Goal: Task Accomplishment & Management: Complete application form

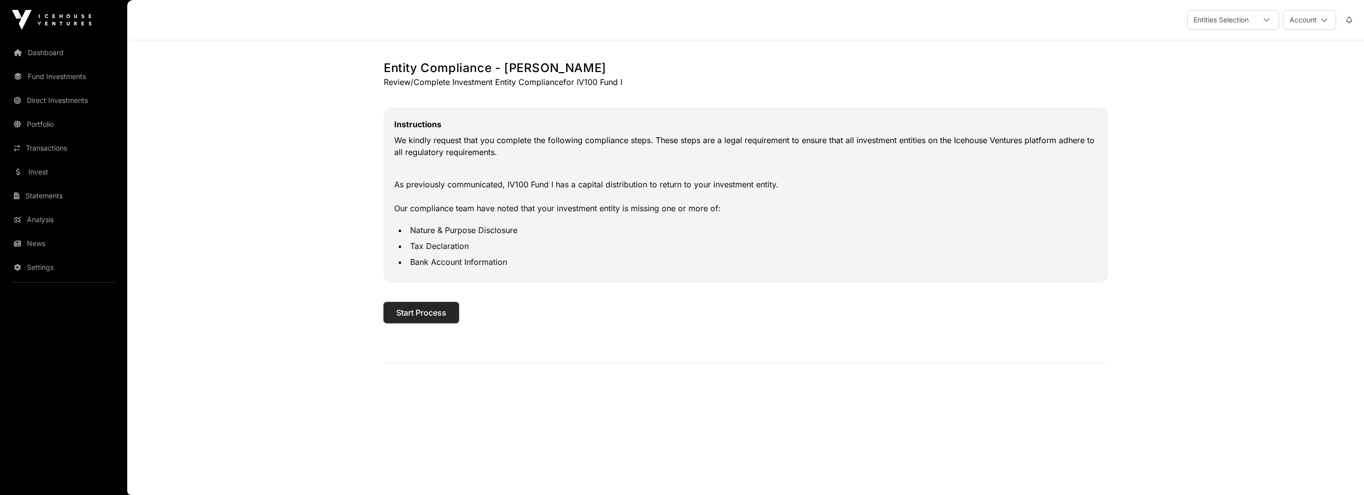
click at [433, 309] on span "Start Process" at bounding box center [421, 313] width 50 height 12
select select
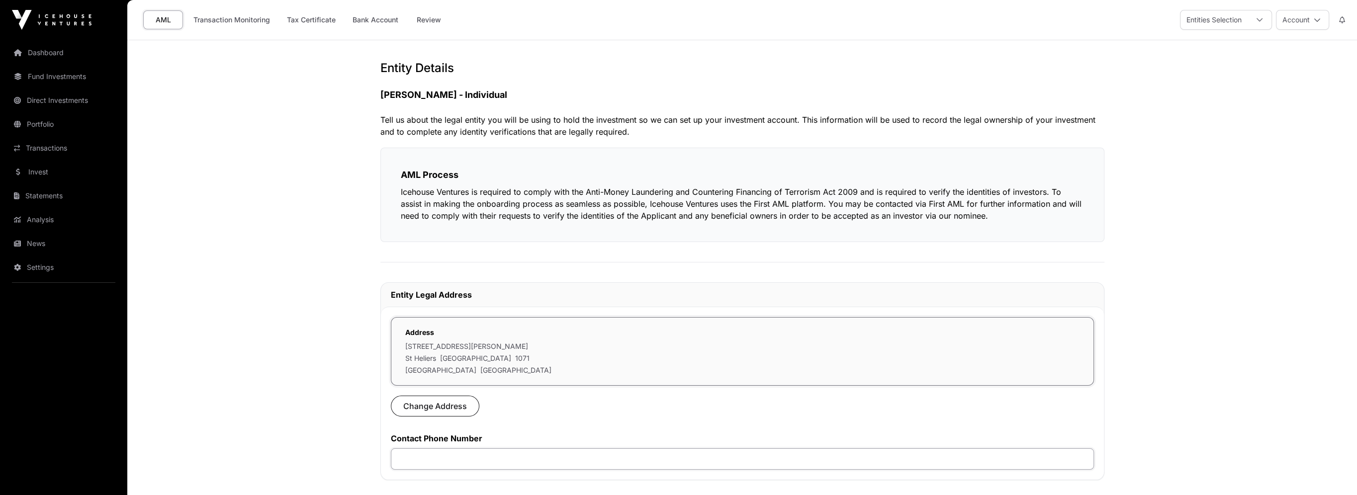
click at [517, 459] on input "text" at bounding box center [742, 458] width 703 height 21
type input "*********"
type input "**********"
select select "*"
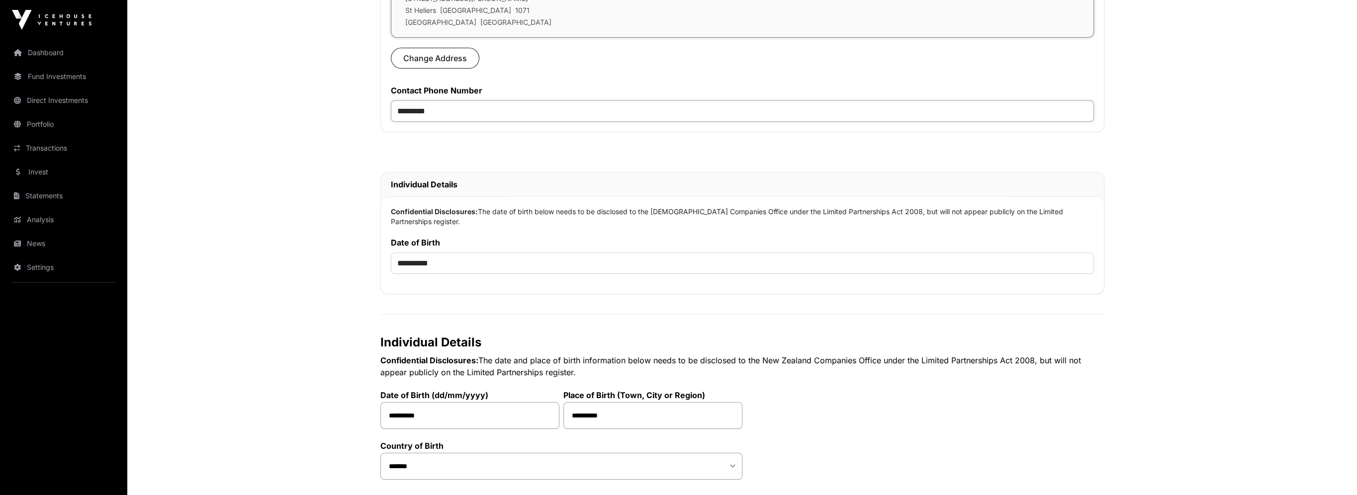
scroll to position [398, 0]
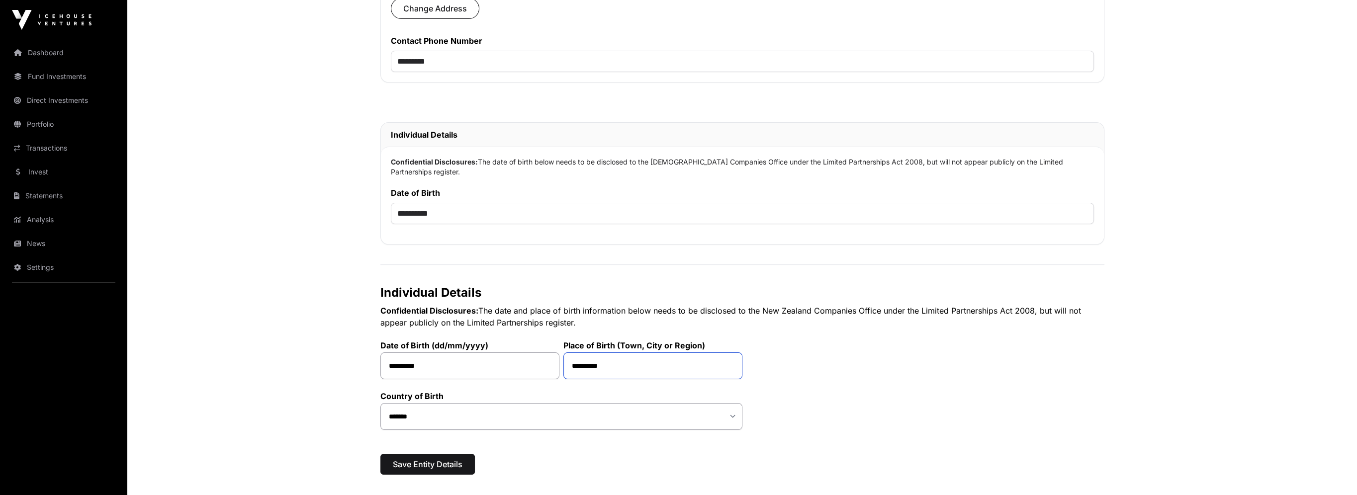
drag, startPoint x: 615, startPoint y: 365, endPoint x: 560, endPoint y: 366, distance: 55.2
click at [560, 366] on div "**********" at bounding box center [561, 354] width 362 height 51
type input "********"
click at [904, 437] on div "Entity Details [PERSON_NAME] - Individual Tell us about the legal entity you wi…" at bounding box center [742, 74] width 764 height 824
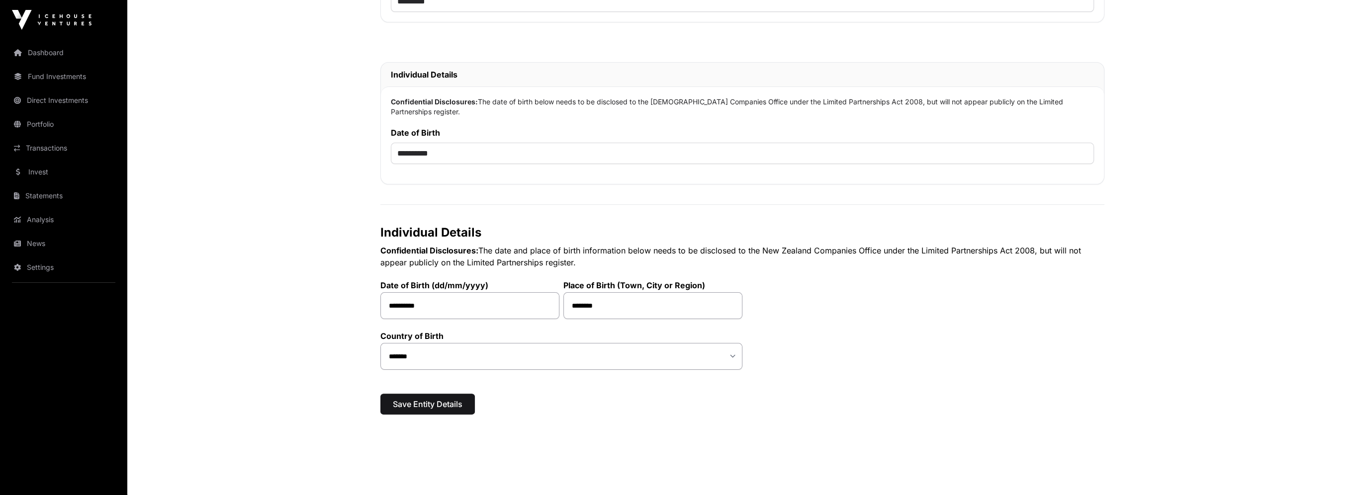
scroll to position [460, 0]
click at [410, 398] on span "Save Entity Details" at bounding box center [428, 402] width 70 height 12
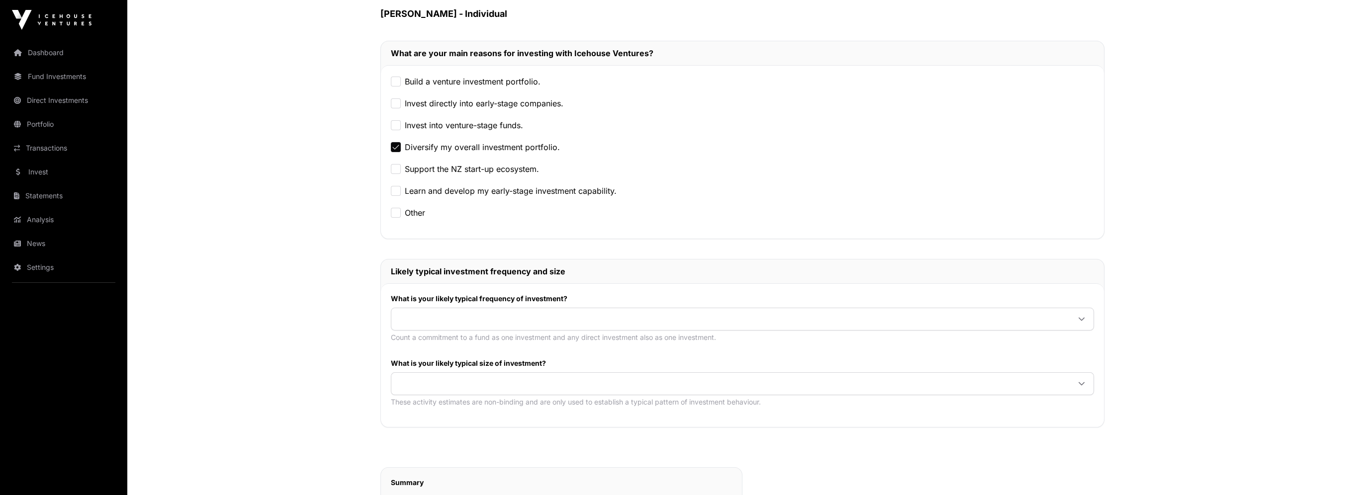
scroll to position [199, 0]
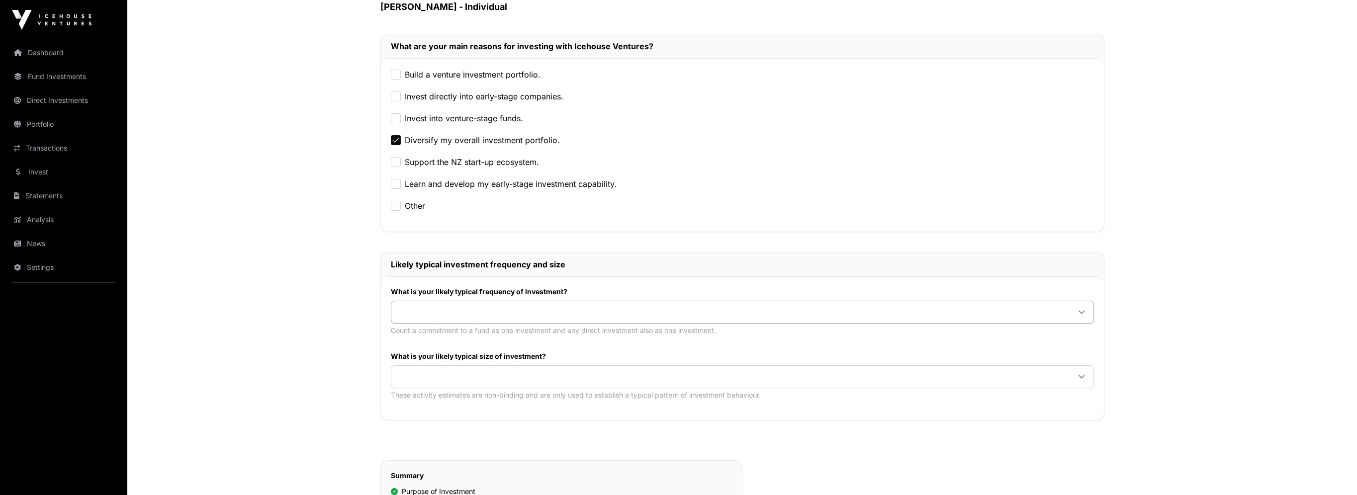
click at [1085, 312] on div at bounding box center [1081, 312] width 24 height 18
click at [1083, 377] on icon at bounding box center [1081, 376] width 7 height 7
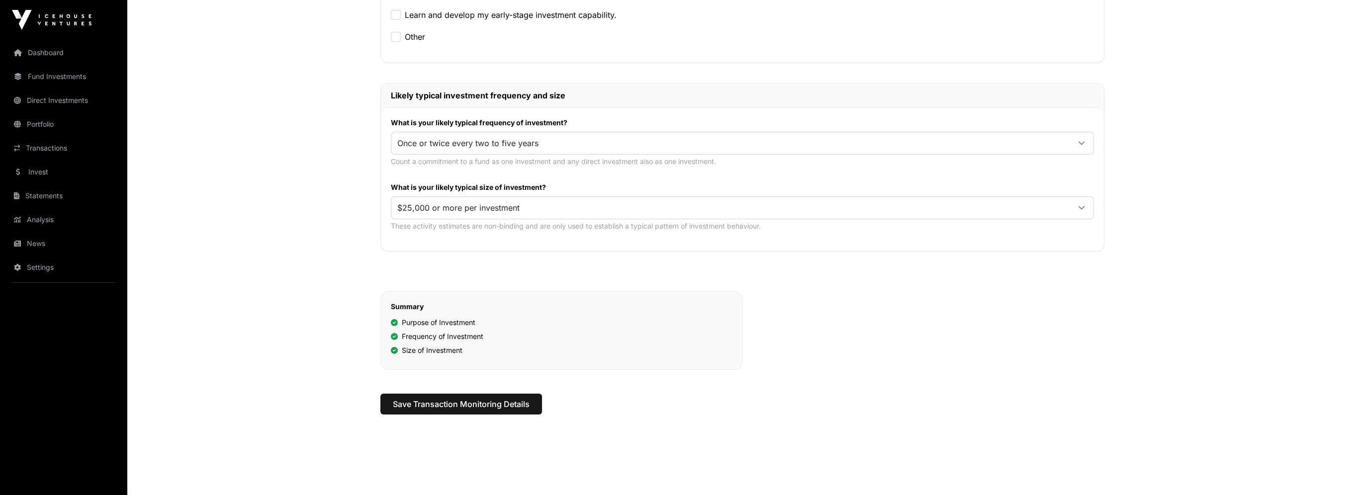
scroll to position [368, 0]
click at [526, 399] on span "Save Transaction Monitoring Details" at bounding box center [461, 404] width 137 height 12
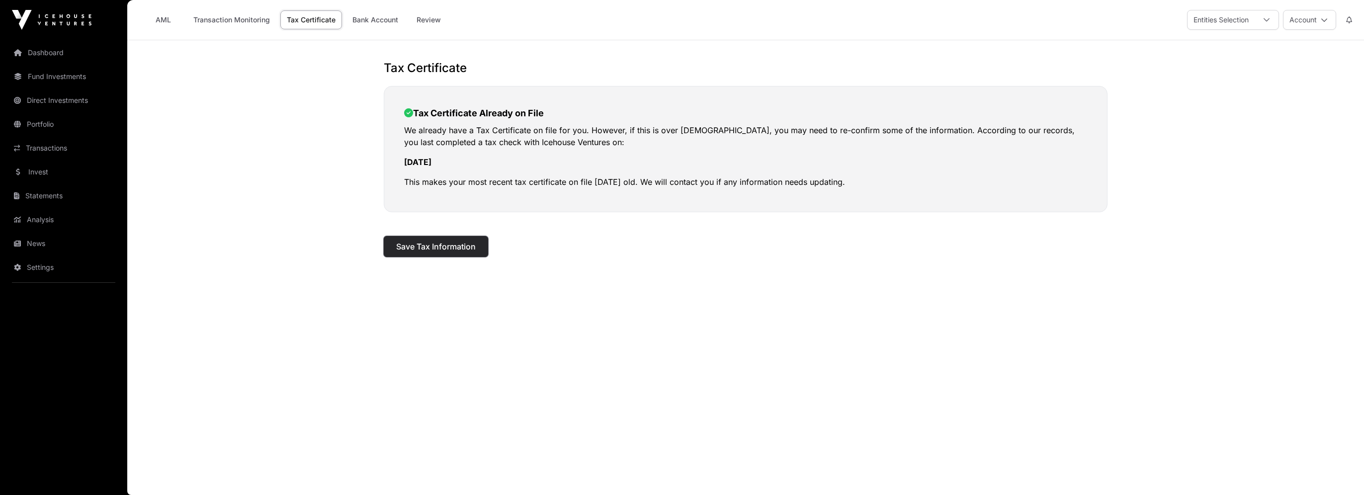
click at [459, 250] on span "Save Tax Information" at bounding box center [436, 247] width 80 height 12
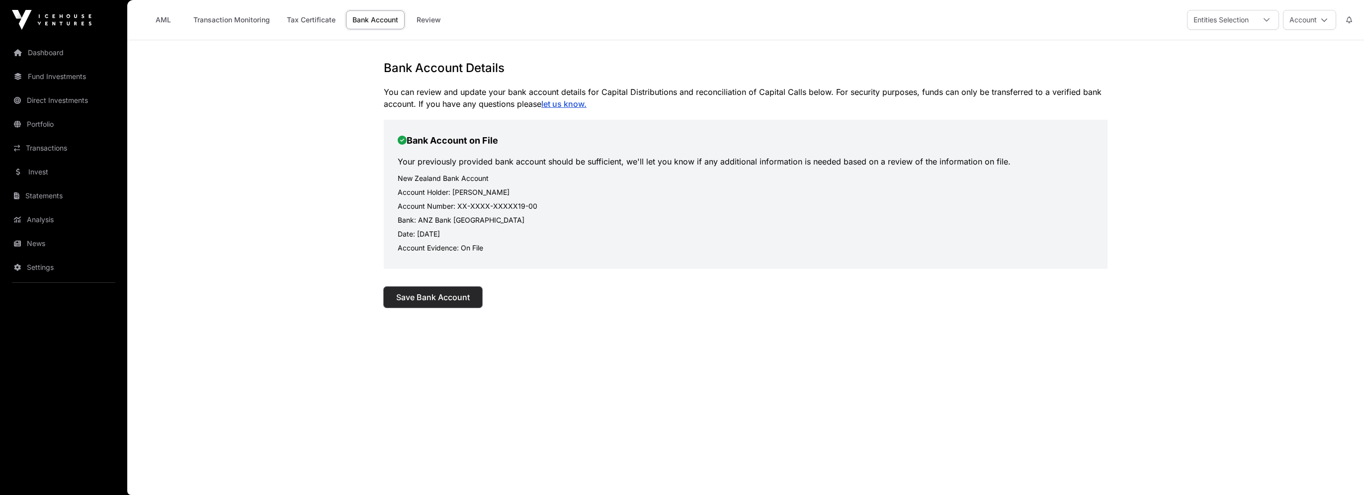
click at [439, 299] on span "Save Bank Account" at bounding box center [433, 297] width 74 height 12
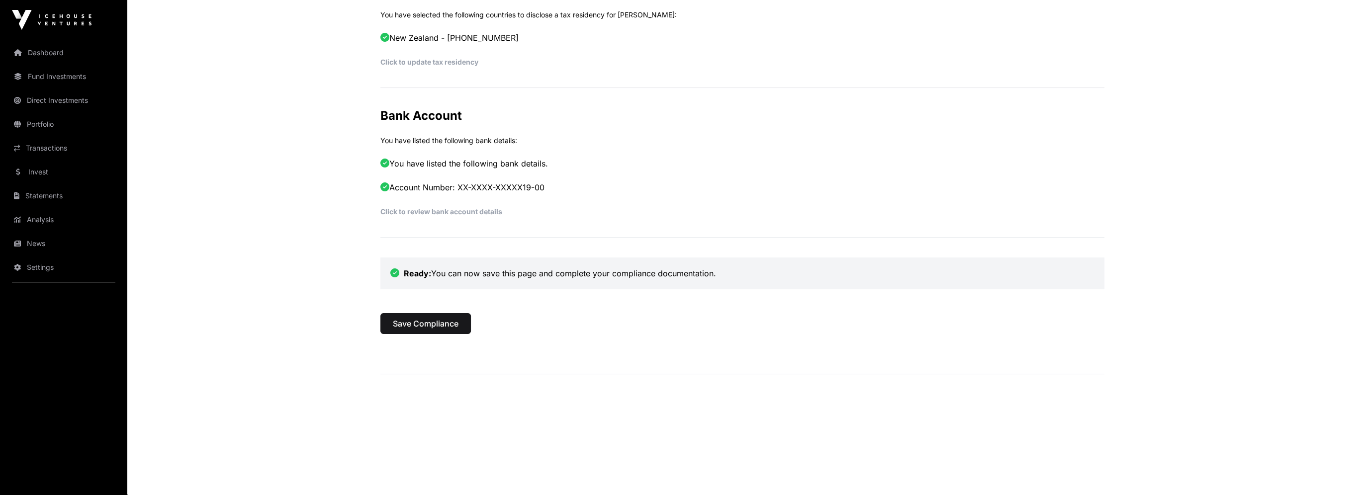
scroll to position [483, 0]
click at [417, 322] on span "Save Compliance" at bounding box center [426, 322] width 66 height 12
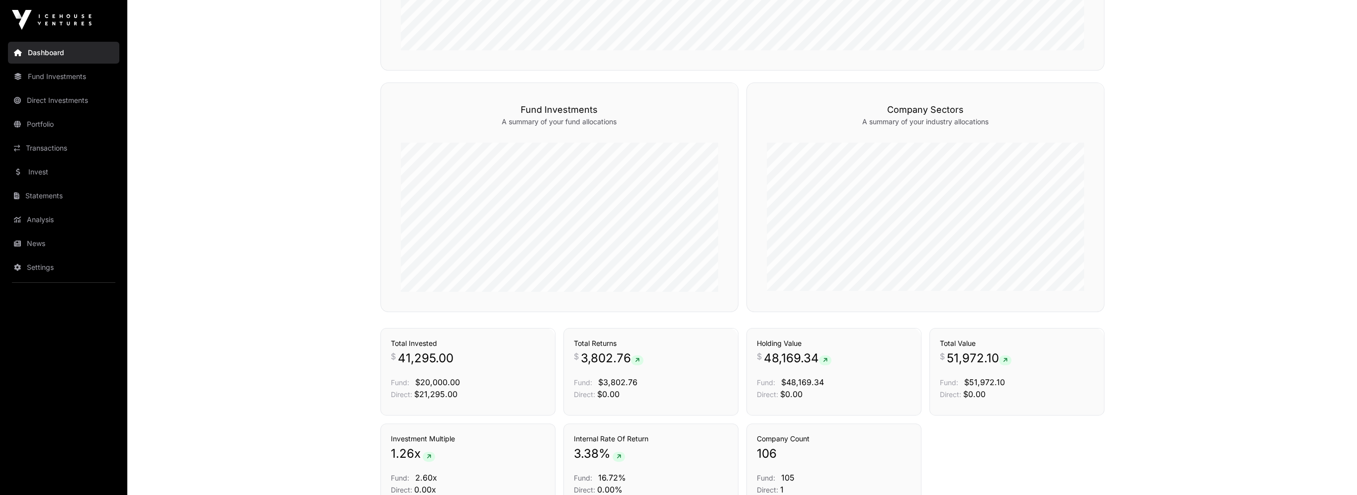
scroll to position [447, 0]
